Goal: Task Accomplishment & Management: Use online tool/utility

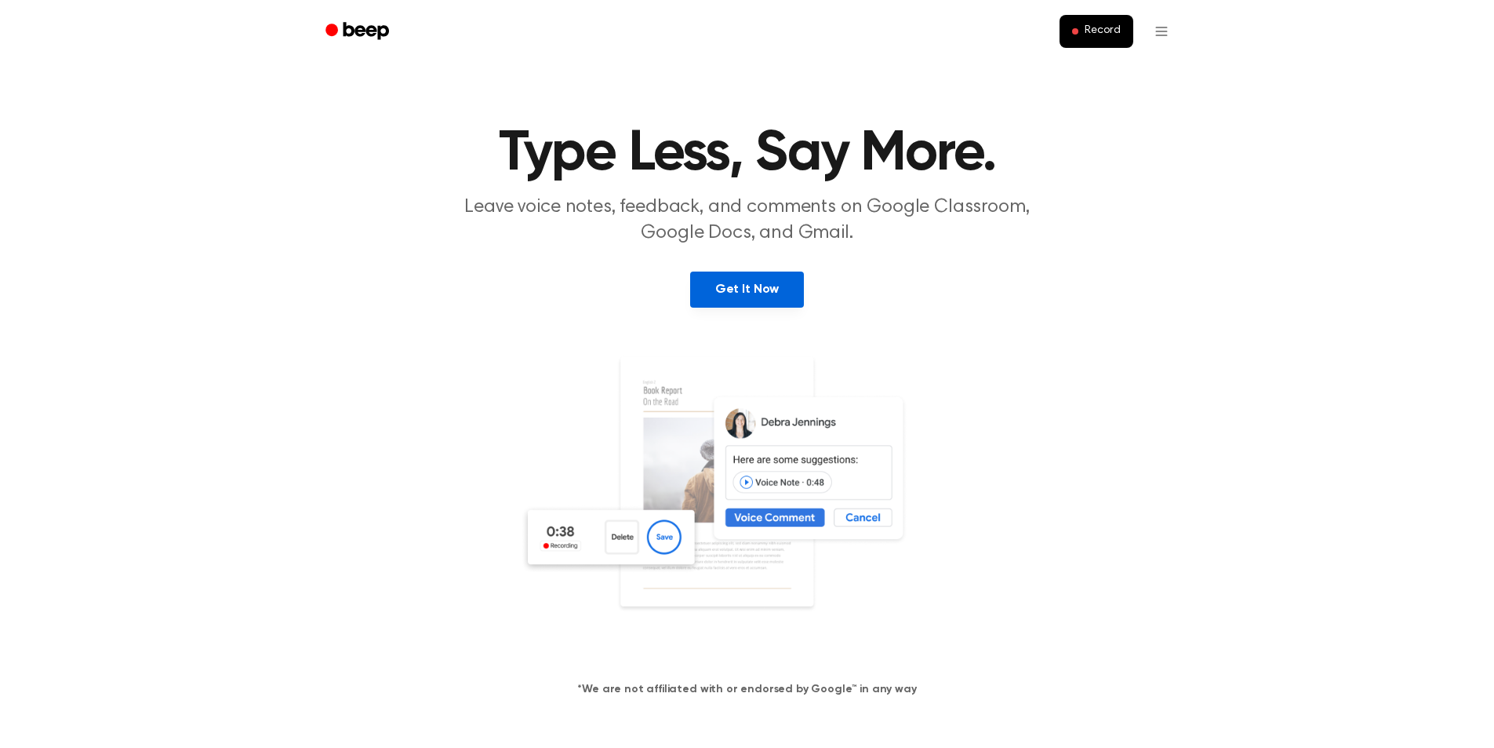
click at [761, 295] on link "Get It Now" at bounding box center [747, 289] width 114 height 36
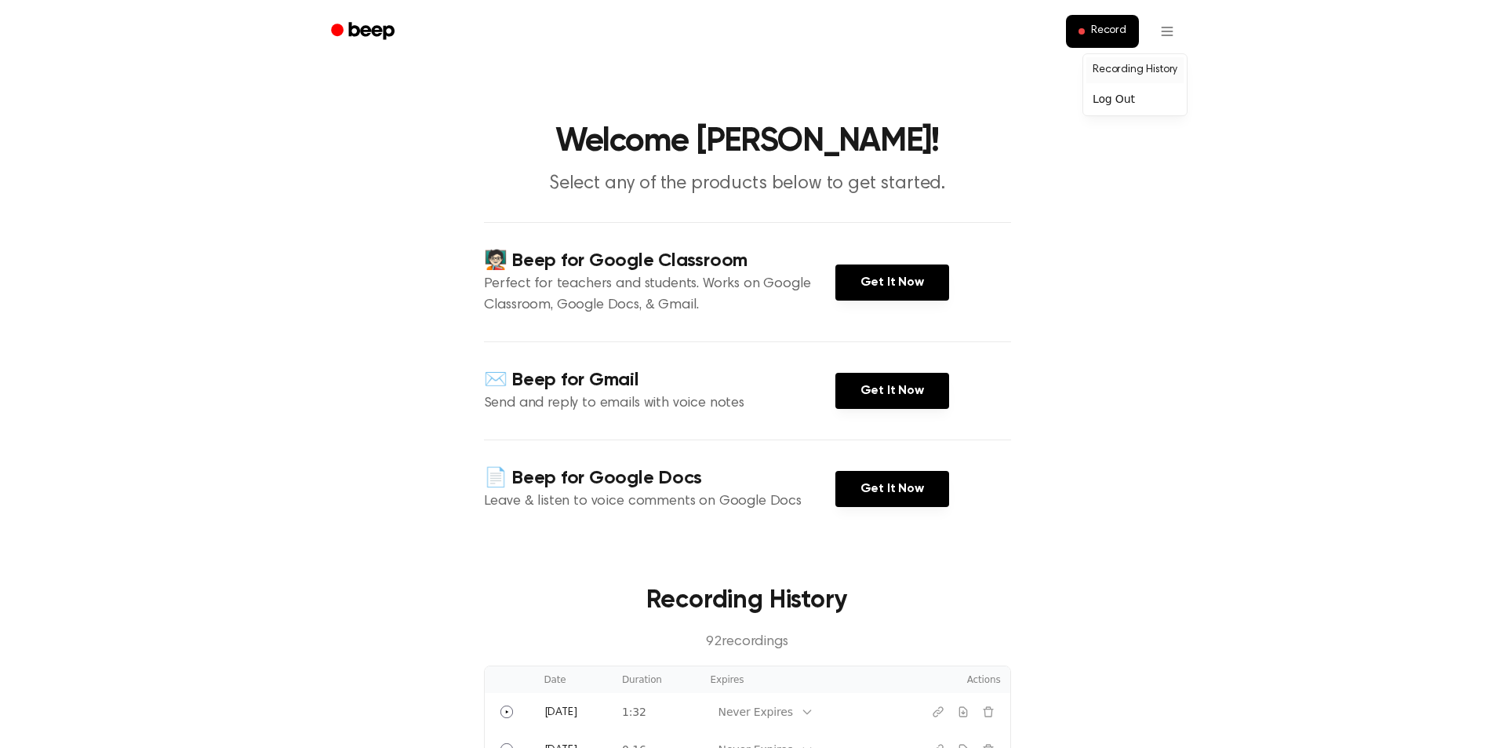
click at [1144, 67] on link "Recording History" at bounding box center [1134, 70] width 97 height 26
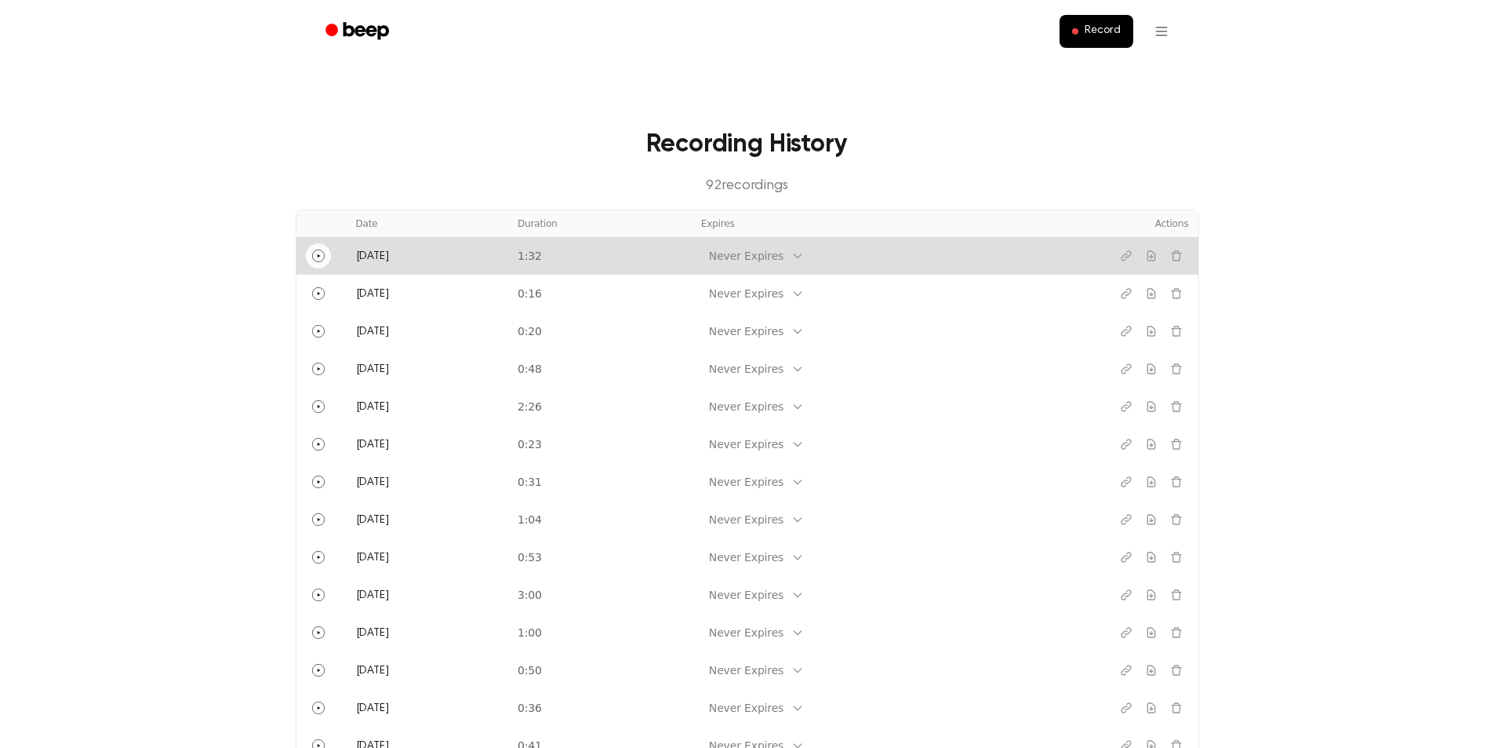
click at [312, 256] on circle "Play" at bounding box center [318, 255] width 12 height 12
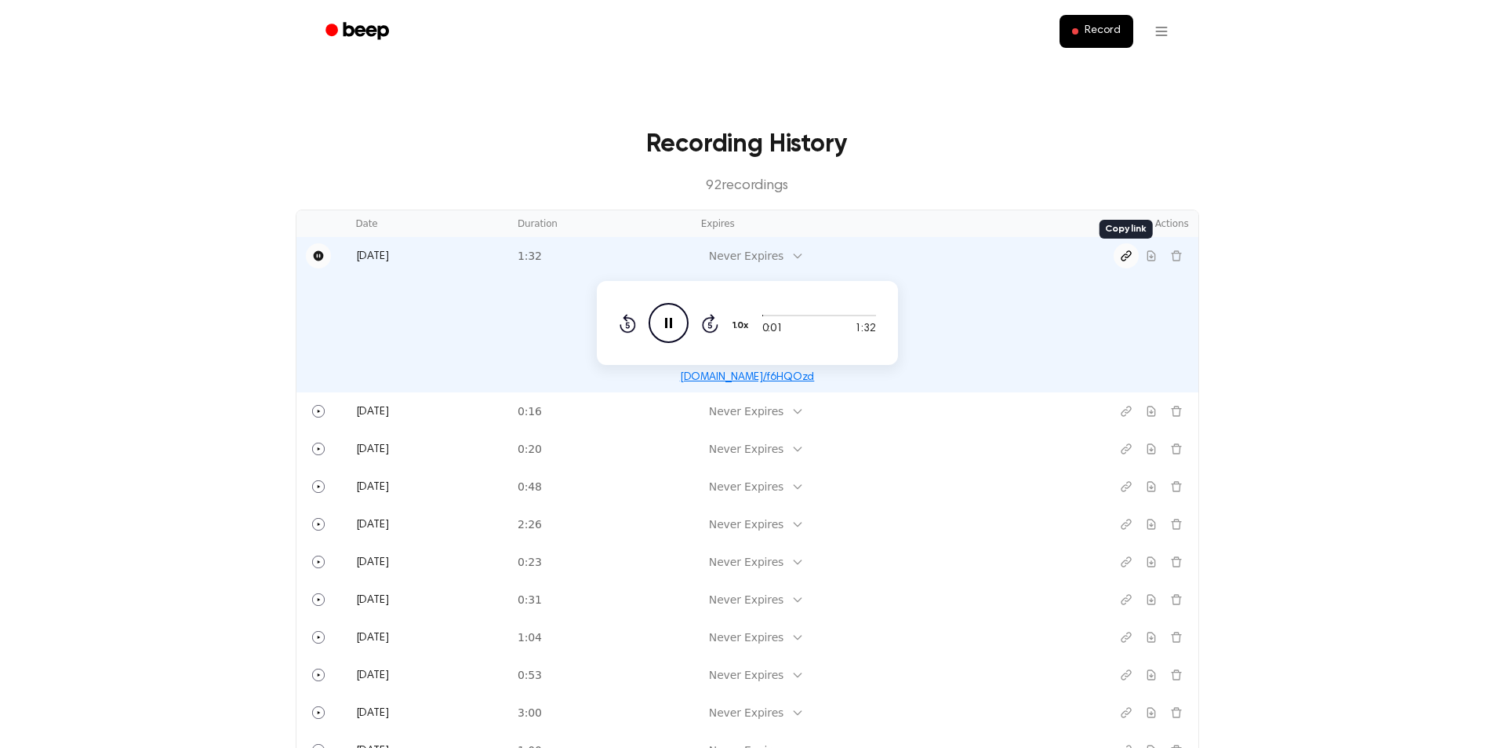
click at [1125, 260] on icon "Copy link" at bounding box center [1125, 255] width 9 height 9
